Goal: Task Accomplishment & Management: Manage account settings

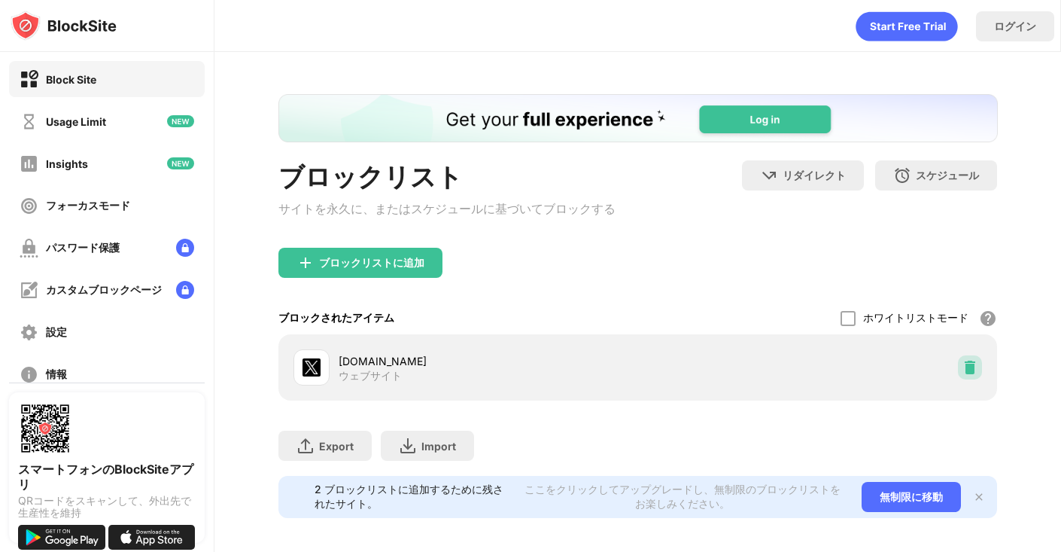
click at [966, 375] on img at bounding box center [970, 367] width 15 height 15
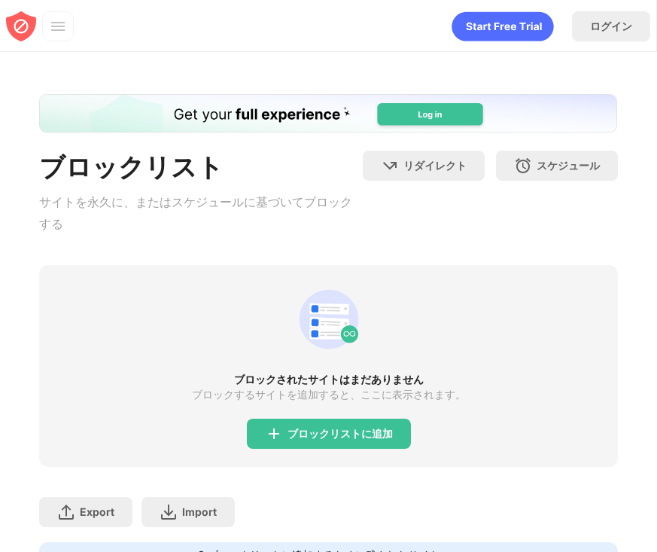
click at [368, 421] on div "ブロックされたサイトはまだありません ブロックするサイトを追加すると、ここに表示されます。 ブロックリストに追加" at bounding box center [328, 366] width 578 height 202
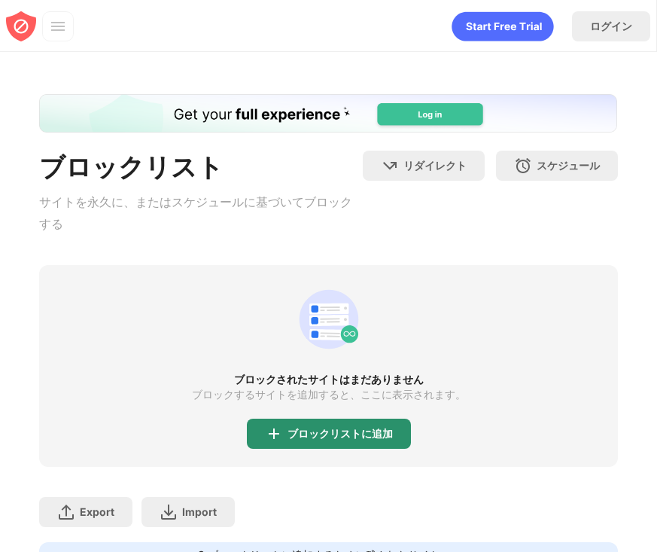
click at [368, 444] on div "ブロックリストに追加" at bounding box center [329, 433] width 164 height 30
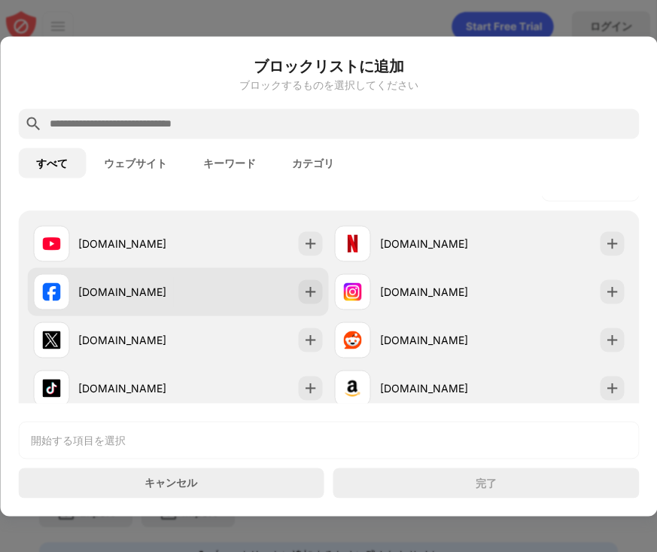
scroll to position [244, 0]
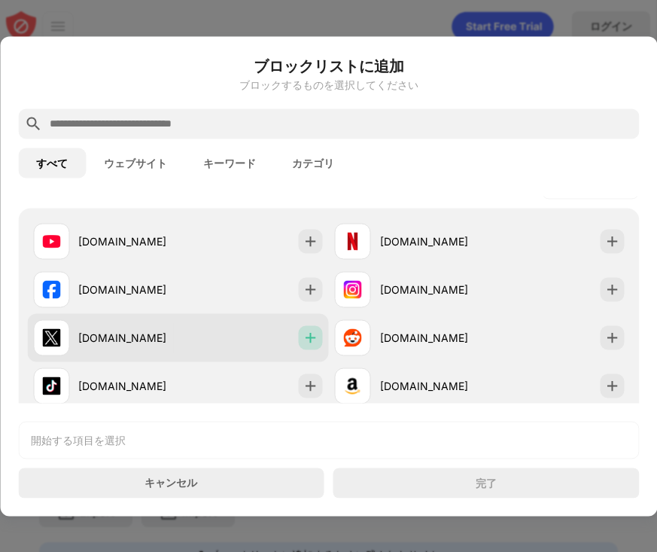
click at [313, 339] on img at bounding box center [310, 337] width 15 height 15
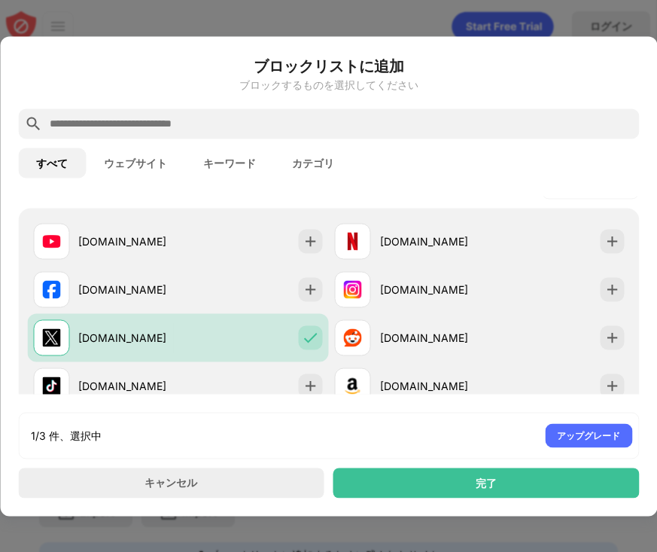
click at [412, 506] on div "ブロックリストに追加 ブロックするものを選択してください すべて ウェブサイト キーワード カテゴリ ブロックするカテゴリ 🔞 アダルト 💬 ソーシャル 🗞 …" at bounding box center [328, 275] width 657 height 479
click at [434, 478] on div "完了" at bounding box center [486, 482] width 306 height 30
